Goal: Task Accomplishment & Management: Manage account settings

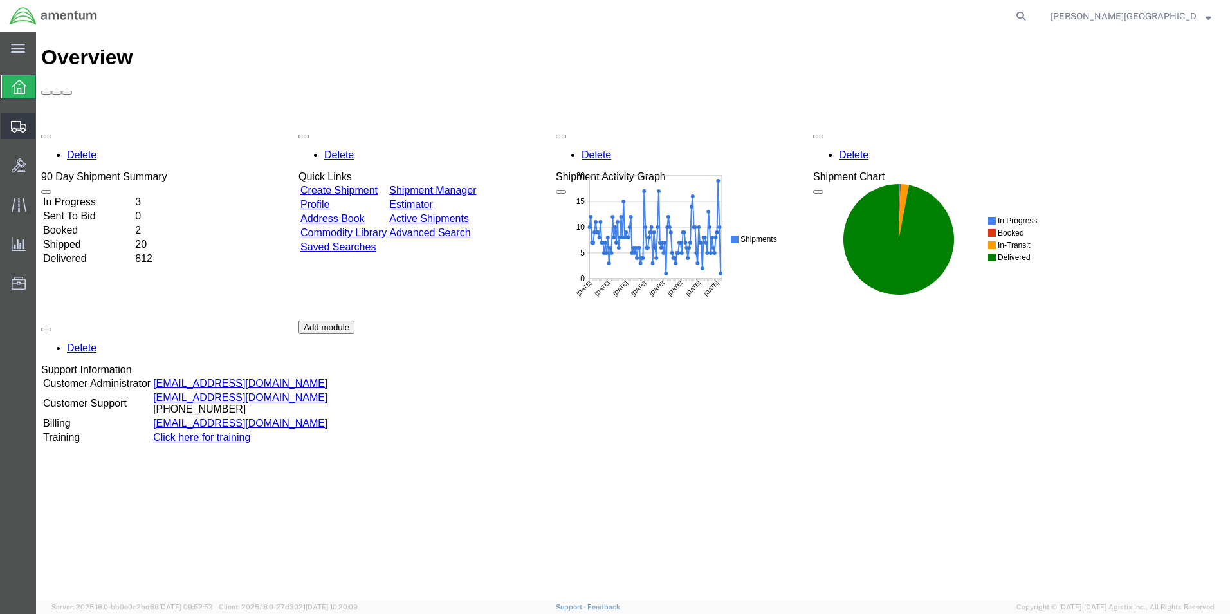
click at [0, 0] on span "Shipment Manager" at bounding box center [0, 0] width 0 height 0
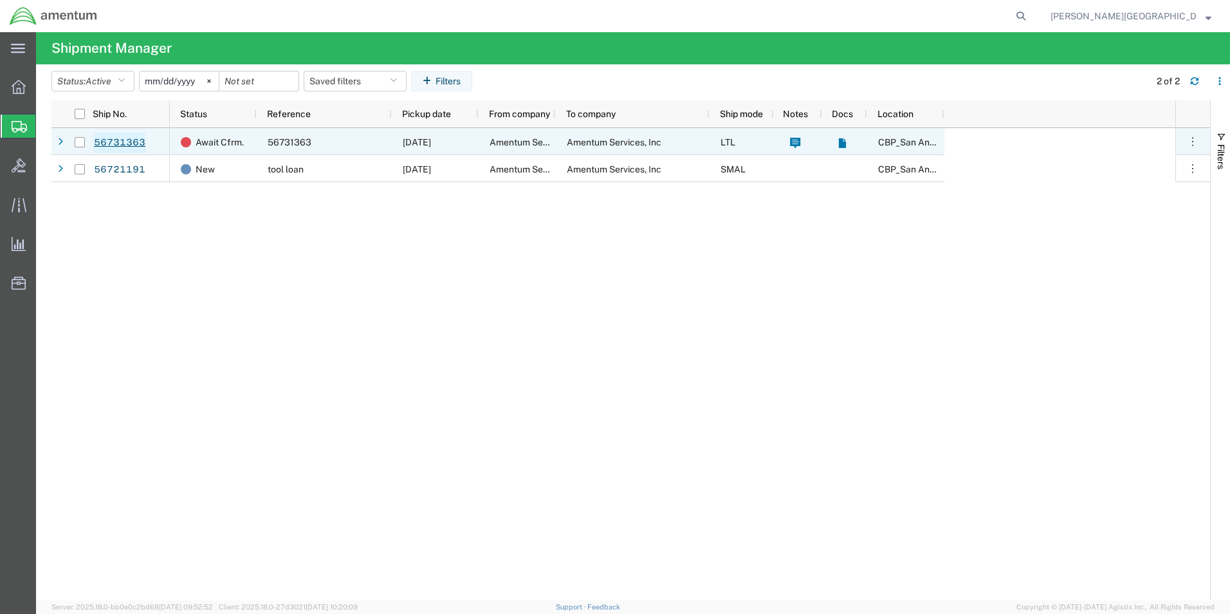
click at [127, 147] on link "56731363" at bounding box center [119, 142] width 53 height 21
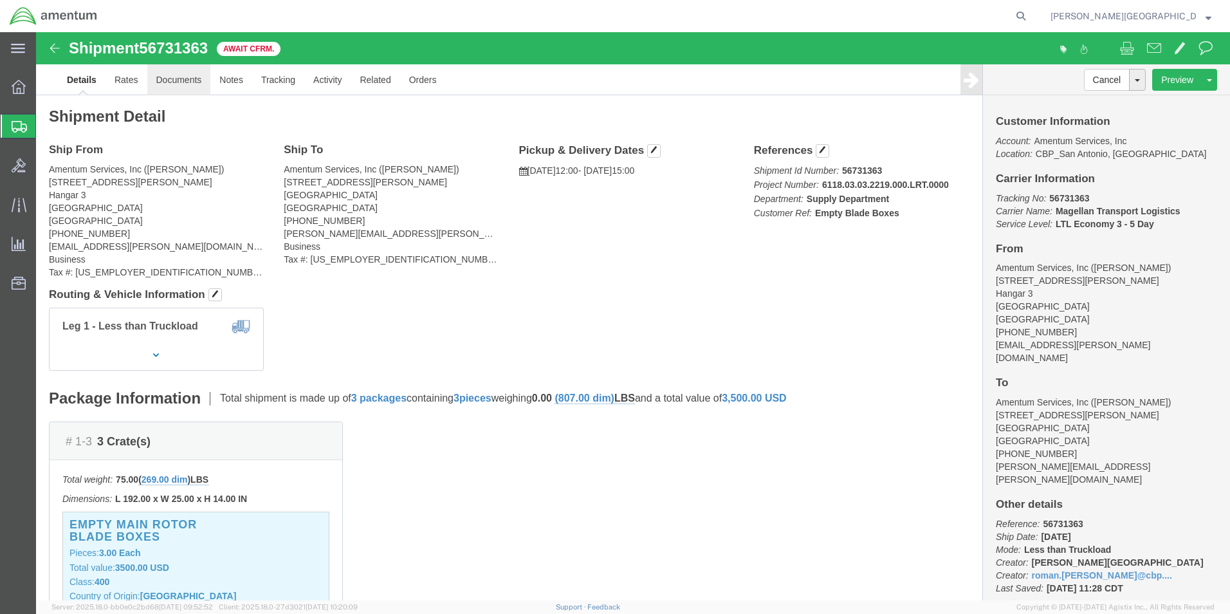
click link "Documents"
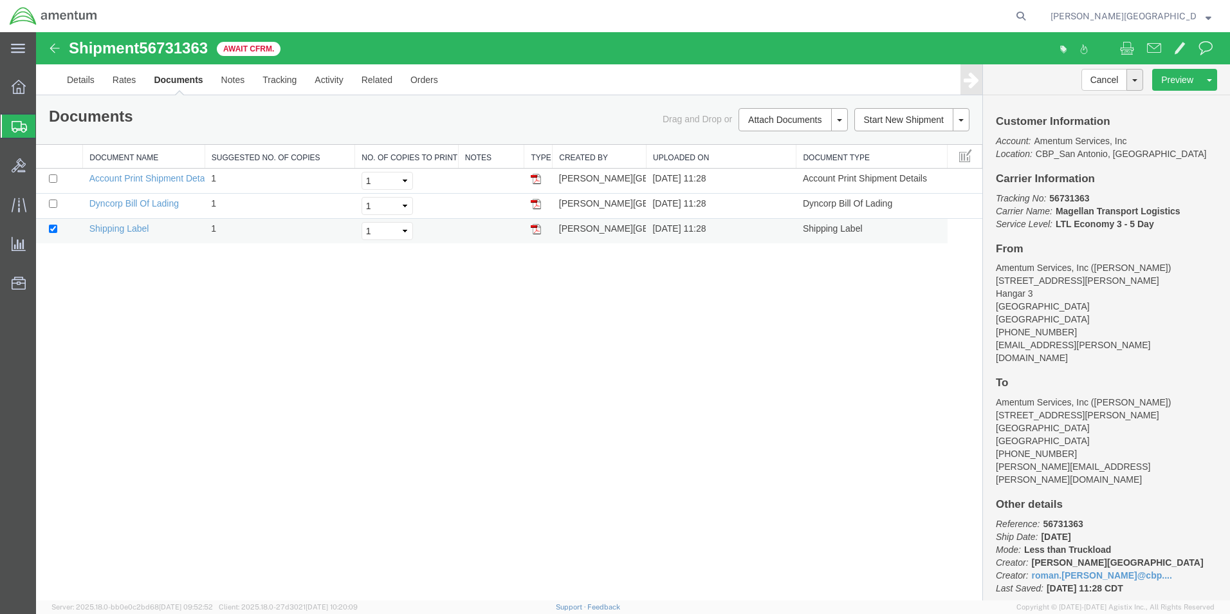
click at [536, 229] on img at bounding box center [536, 229] width 10 height 10
click at [0, 0] on span "Shipment Manager" at bounding box center [0, 0] width 0 height 0
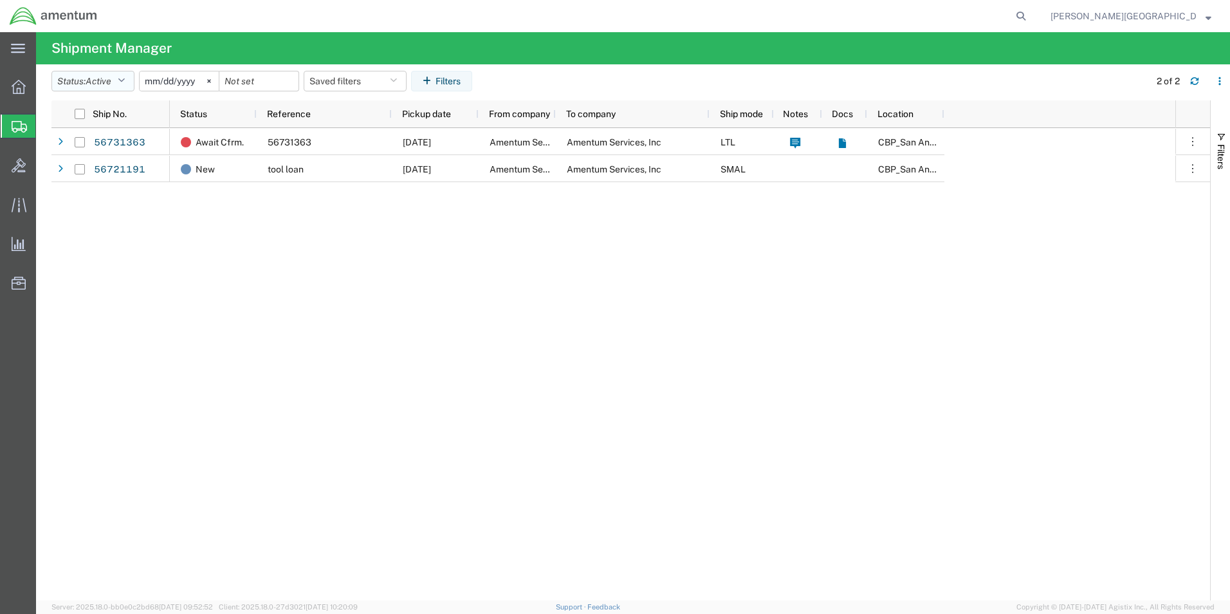
click at [124, 82] on icon "button" at bounding box center [121, 81] width 7 height 9
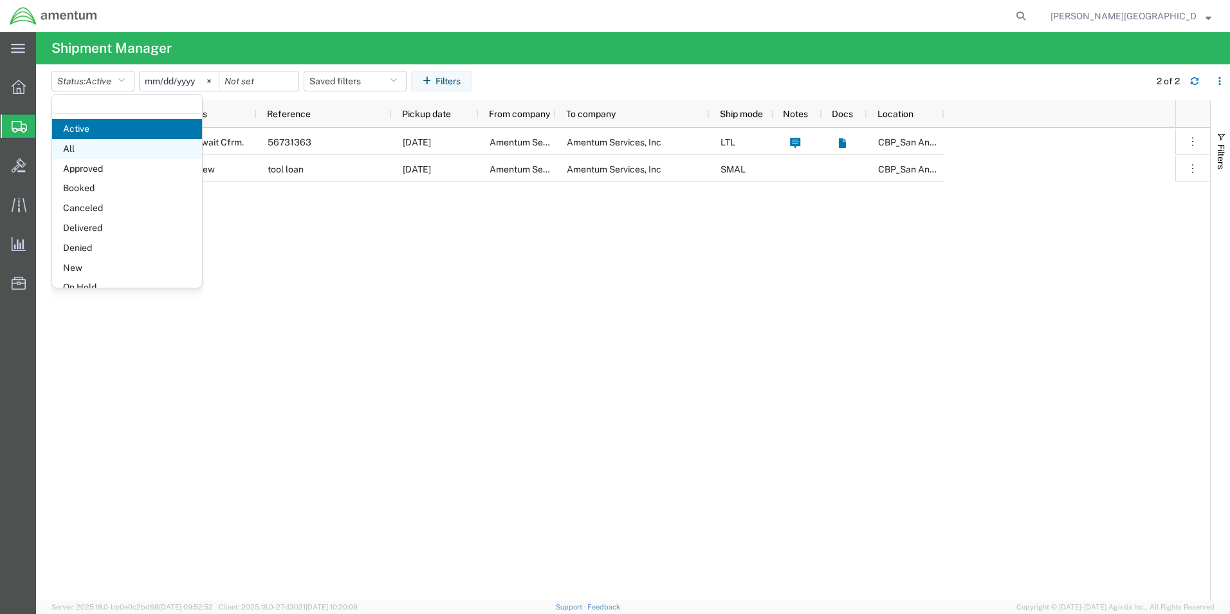
click at [111, 141] on span "All" at bounding box center [127, 149] width 150 height 20
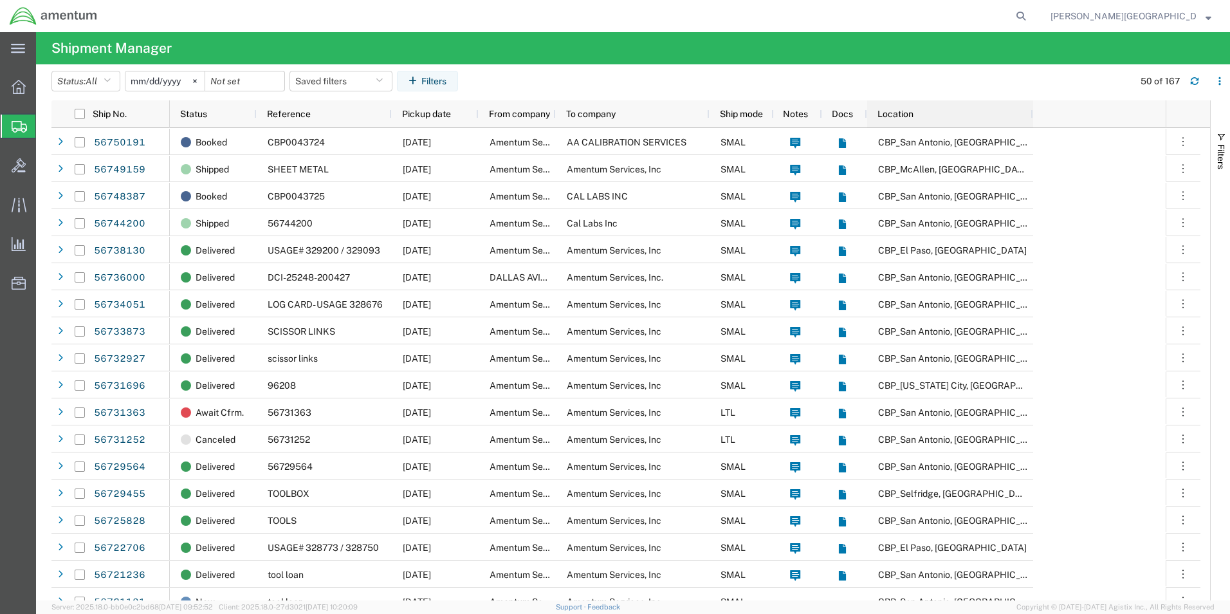
drag, startPoint x: 943, startPoint y: 109, endPoint x: 1032, endPoint y: 108, distance: 88.8
click at [1032, 108] on div at bounding box center [1032, 113] width 5 height 27
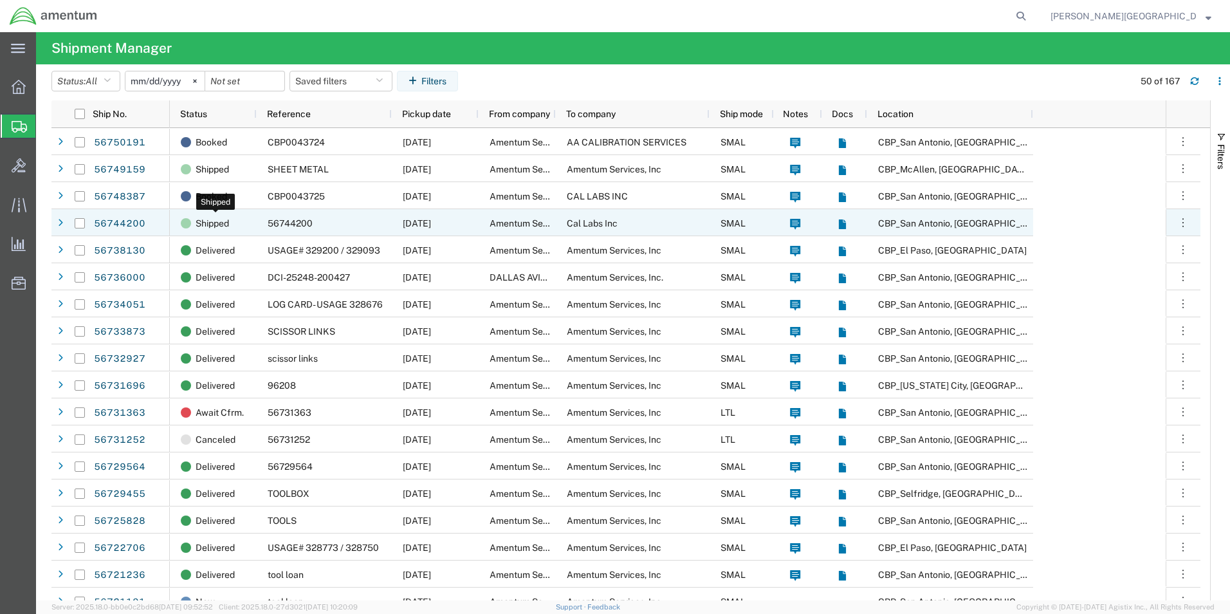
click at [211, 221] on span "Shipped" at bounding box center [212, 223] width 33 height 27
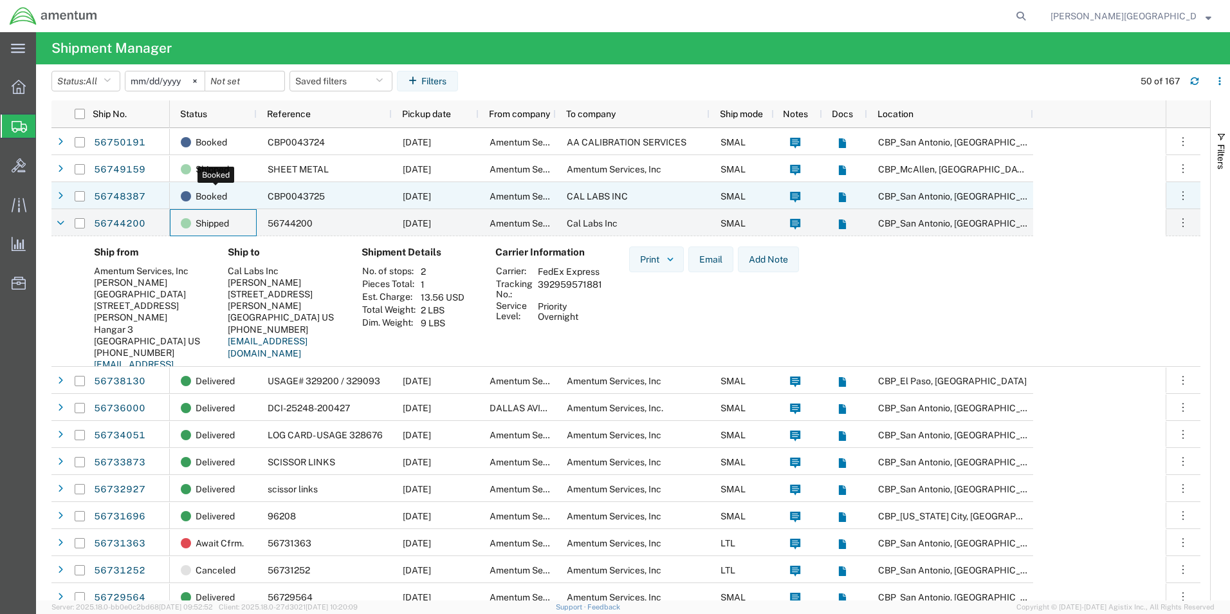
click at [214, 196] on span "Booked" at bounding box center [212, 196] width 32 height 27
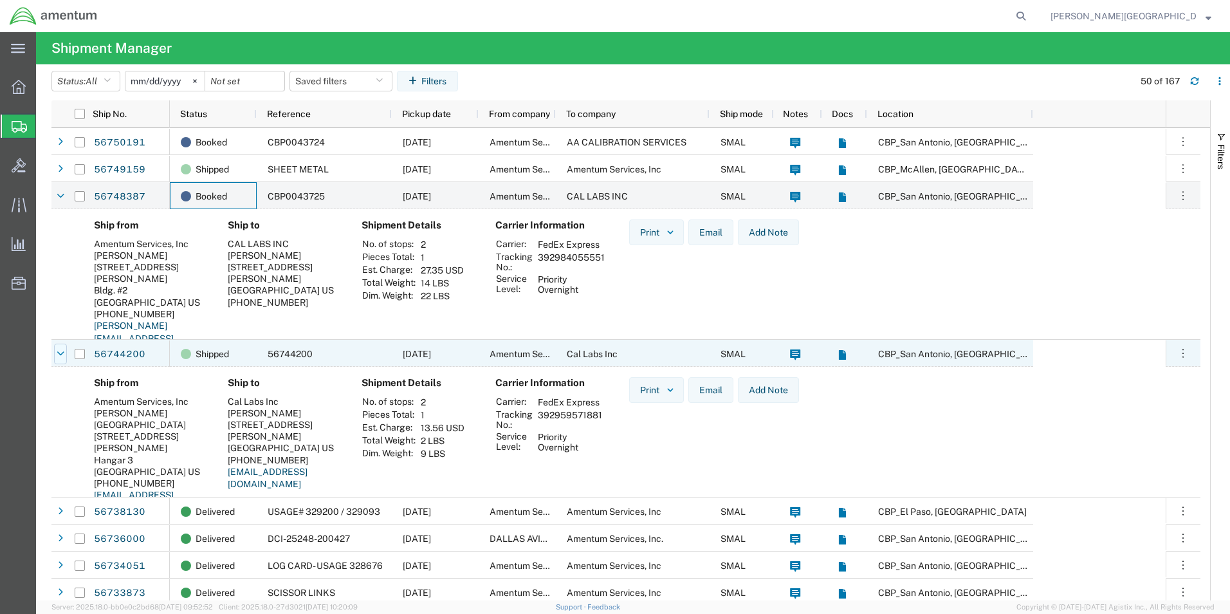
click at [59, 353] on icon at bounding box center [61, 353] width 8 height 9
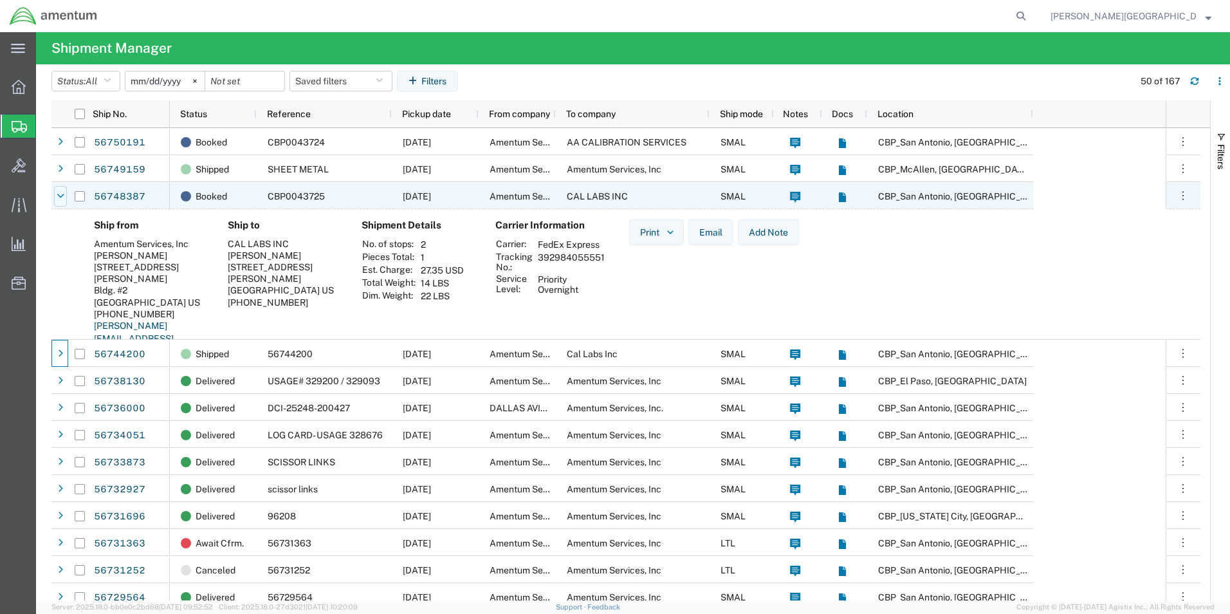
click at [60, 196] on icon at bounding box center [61, 196] width 8 height 9
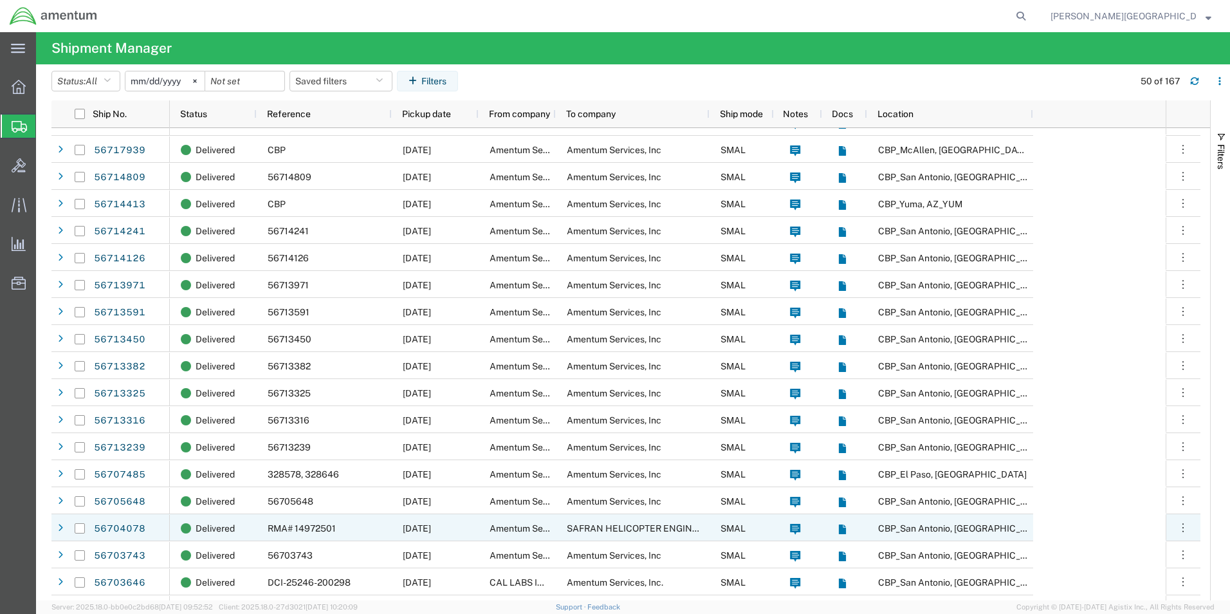
scroll to position [643, 0]
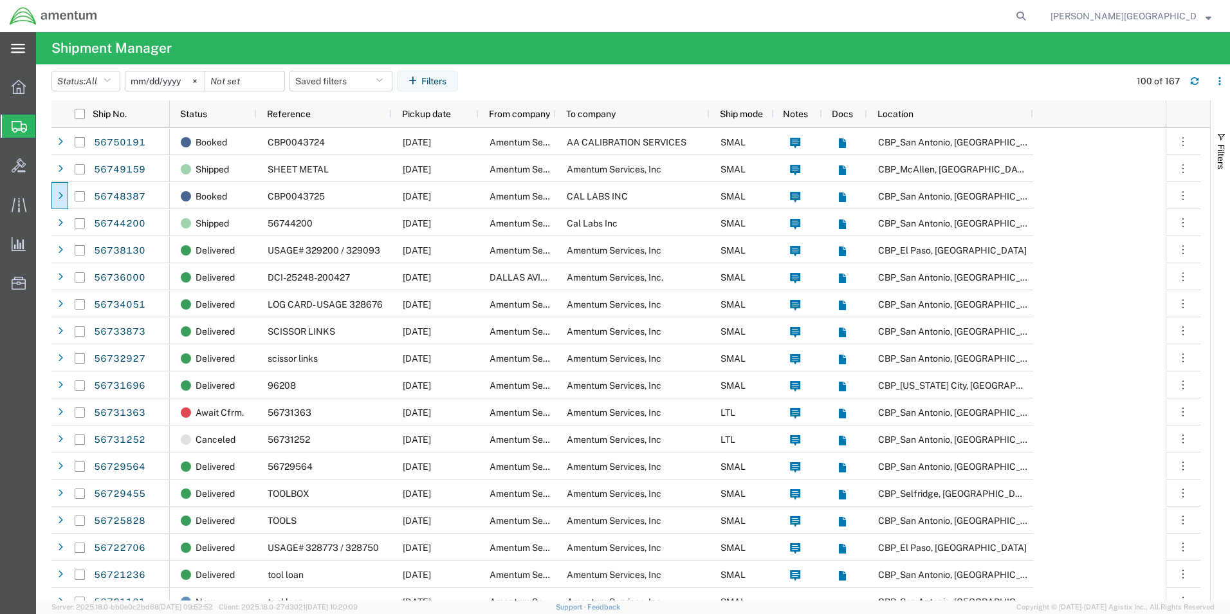
click at [13, 48] on icon at bounding box center [18, 48] width 14 height 9
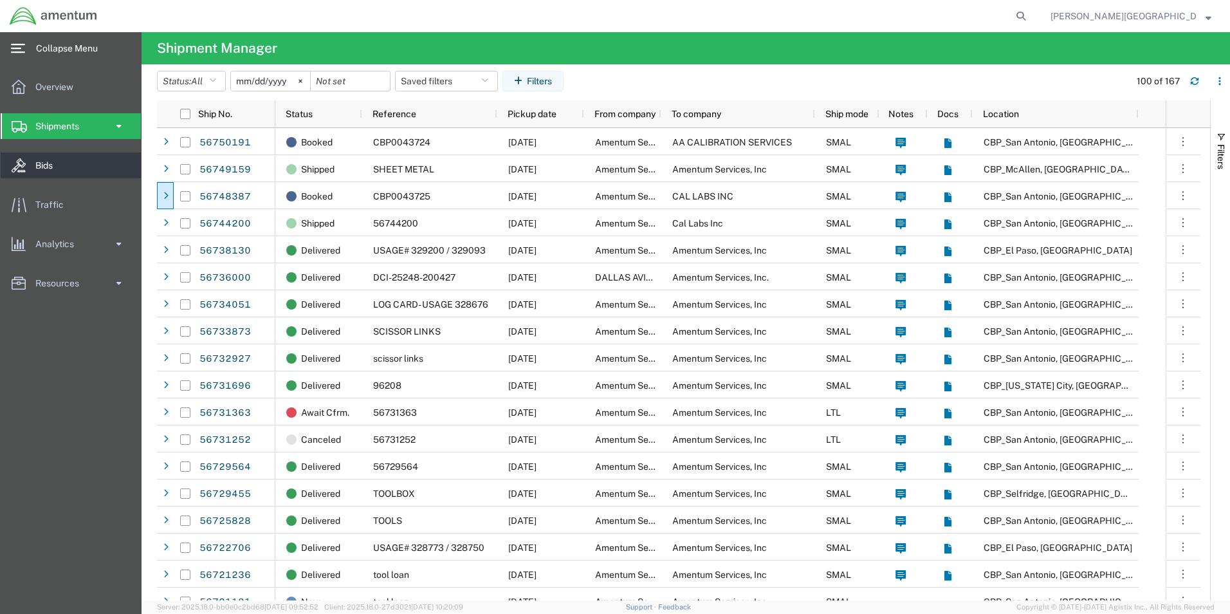
click at [77, 168] on link "Bids" at bounding box center [71, 165] width 140 height 26
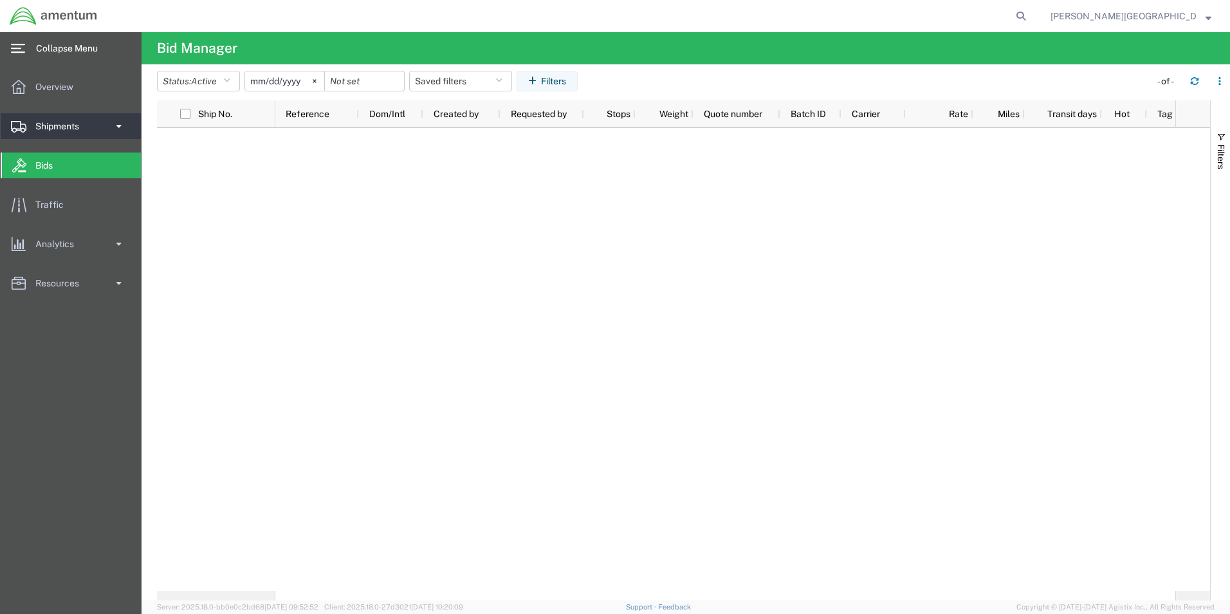
click at [54, 131] on span "Shipments" at bounding box center [61, 126] width 53 height 26
